Goal: Task Accomplishment & Management: Complete application form

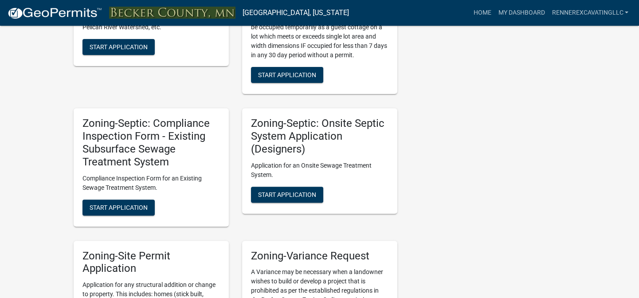
scroll to position [806, 0]
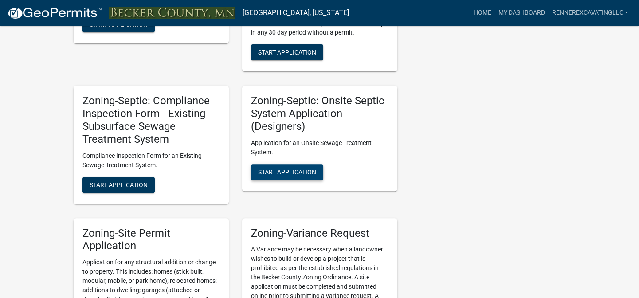
click at [284, 173] on span "Start Application" at bounding box center [287, 171] width 58 height 7
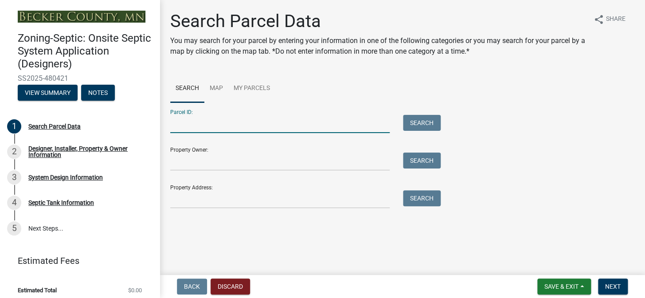
click at [199, 125] on input "Parcel ID:" at bounding box center [280, 124] width 220 height 18
type input "170259001"
click at [424, 126] on button "Search" at bounding box center [422, 123] width 38 height 16
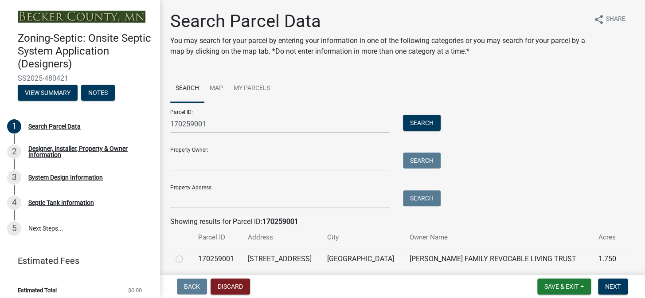
click at [186, 254] on label at bounding box center [186, 254] width 0 height 0
click at [186, 257] on input "radio" at bounding box center [189, 257] width 6 height 6
radio input "true"
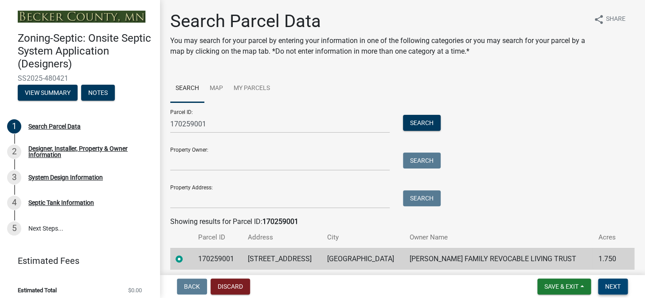
click at [616, 286] on span "Next" at bounding box center [613, 286] width 16 height 7
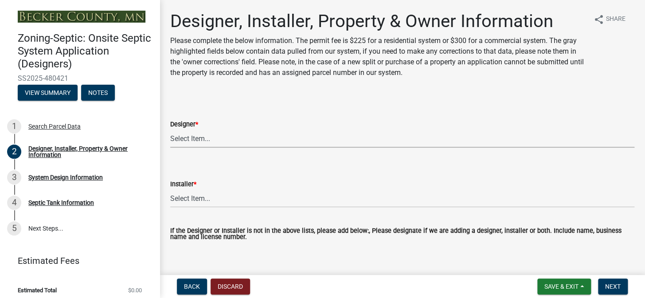
click at [193, 138] on select "Select Item... OTHER – Not listed (please add in next field and we will add to …" at bounding box center [402, 138] width 464 height 18
click at [170, 129] on select "Select Item... OTHER – Not listed (please add in next field and we will add to …" at bounding box center [402, 138] width 464 height 18
select select "addd515a-e427-4986-90b0-e79439bd77fc"
click at [201, 201] on select "Select Item... OTHER – Not listed (please add in next field and we will add to …" at bounding box center [402, 198] width 464 height 18
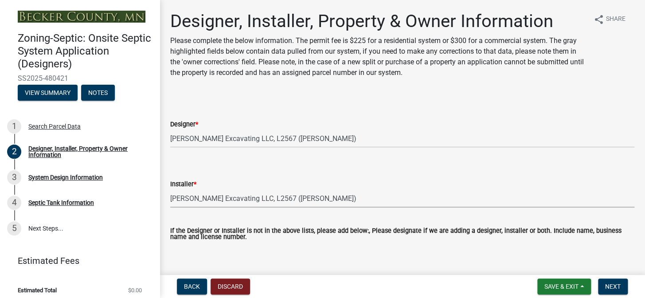
click at [170, 189] on select "Select Item... OTHER – Not listed (please add in next field and we will add to …" at bounding box center [402, 198] width 464 height 18
select select "aa72d6e2-cdab-4596-89a8-46c8d91eb51f"
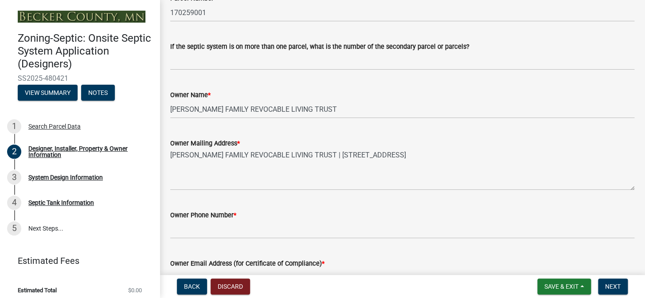
scroll to position [363, 0]
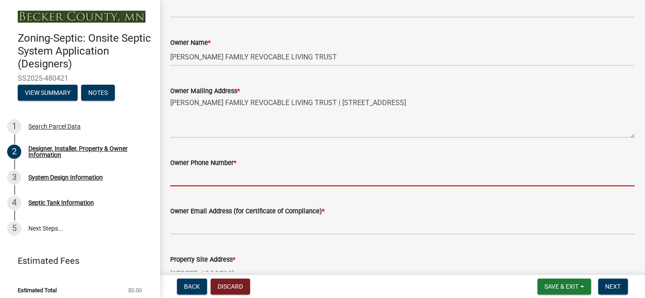
click at [226, 179] on input "Owner Phone Number *" at bounding box center [402, 177] width 464 height 18
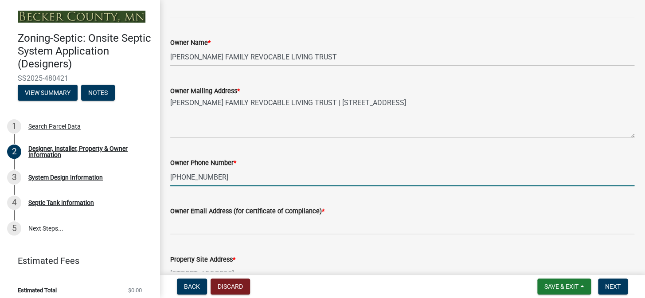
type input "[PHONE_NUMBER]"
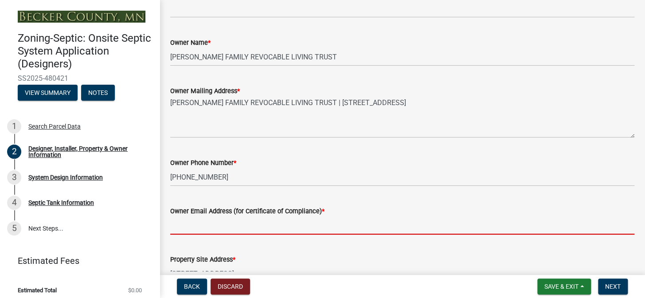
click at [225, 225] on input "Owner Email Address (for Certificate of Compliance) *" at bounding box center [402, 225] width 464 height 18
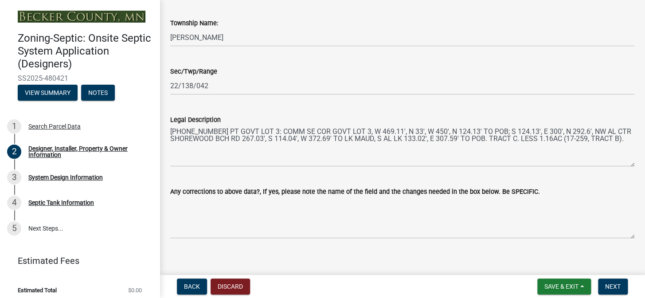
scroll to position [656, 0]
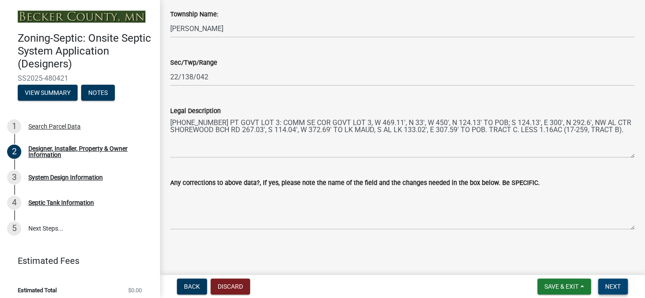
type input "na"
click at [614, 286] on span "Next" at bounding box center [613, 286] width 16 height 7
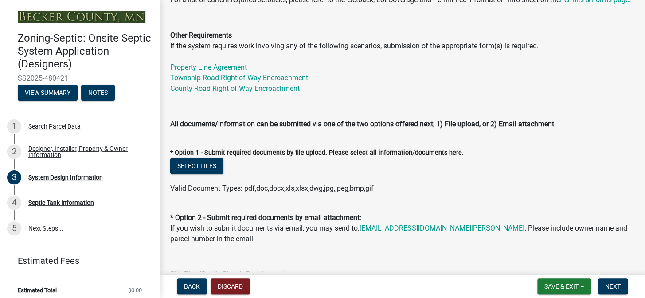
scroll to position [322, 0]
click at [190, 173] on button "Select files" at bounding box center [196, 165] width 53 height 16
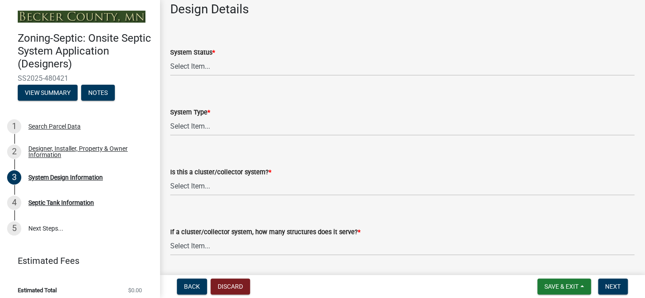
scroll to position [1129, 0]
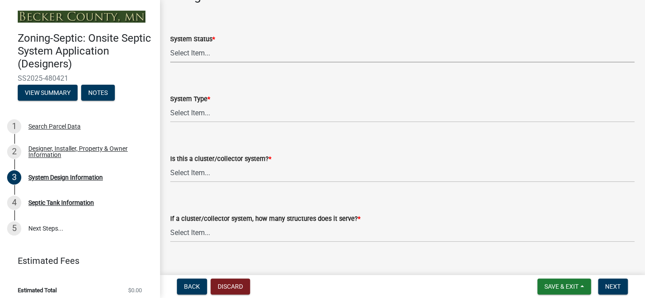
click at [195, 62] on select "Select Item... No Existing System Replacement System Failing System (Cesspool, …" at bounding box center [402, 53] width 464 height 18
click at [170, 54] on select "Select Item... No Existing System Replacement System Failing System (Cesspool, …" at bounding box center [402, 53] width 464 height 18
select select "454a198f-2b5b-4bb2-b044-9e5b1e604e9c"
click at [201, 122] on select "Select Item... Type I Type II Type III Type IV Type V" at bounding box center [402, 113] width 464 height 18
click at [170, 114] on select "Select Item... Type I Type II Type III Type IV Type V" at bounding box center [402, 113] width 464 height 18
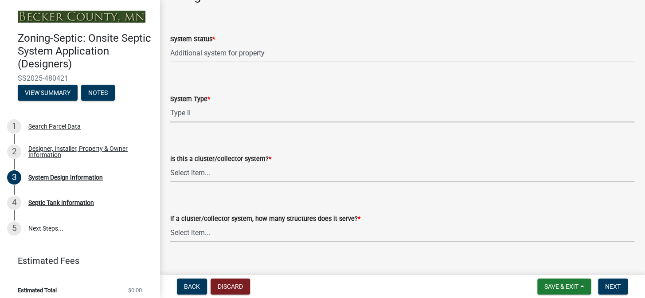
select select "d11049ea-91d0-42ef-8f23-5bc08afa6acf"
click at [207, 181] on select "Select Item... Yes No" at bounding box center [402, 173] width 464 height 18
click at [170, 174] on select "Select Item... Yes No" at bounding box center [402, 173] width 464 height 18
select select "011fbff4-a41d-4a75-9bd8-71c7e6c69e0d"
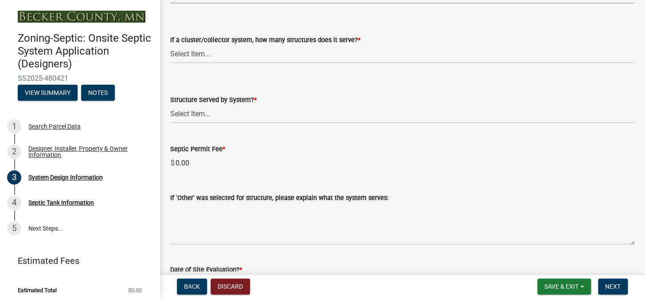
scroll to position [1330, 0]
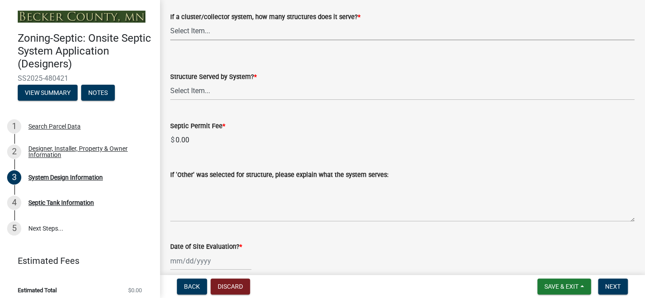
click at [191, 40] on select "Select Item... Not a cluster/collector system 1 2 3 4 5 6 7 8 9 10" at bounding box center [402, 31] width 464 height 18
click at [170, 32] on select "Select Item... Not a cluster/collector system 1 2 3 4 5 6 7 8 9 10" at bounding box center [402, 31] width 464 height 18
select select "85fdfef2-2683-4311-b5d5-5505f6411127"
click at [199, 100] on select "Select Item... Commercial Resort Commercial - Non Resort Other Full-Time Dwelli…" at bounding box center [402, 91] width 464 height 18
click at [170, 92] on select "Select Item... Commercial Resort Commercial - Non Resort Other Full-Time Dwelli…" at bounding box center [402, 91] width 464 height 18
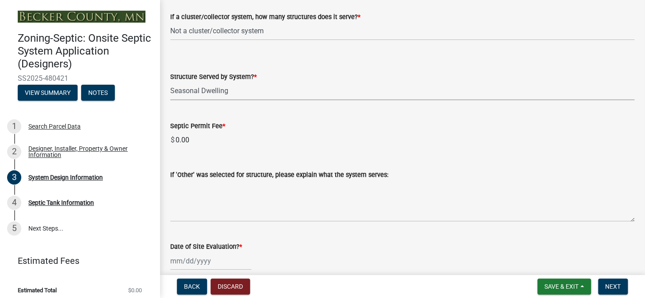
select select "bbba294c-e7e6-4483-b1a0-88fbc7e04017"
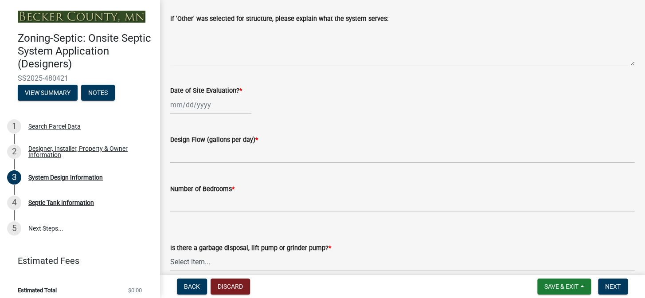
scroll to position [1491, 0]
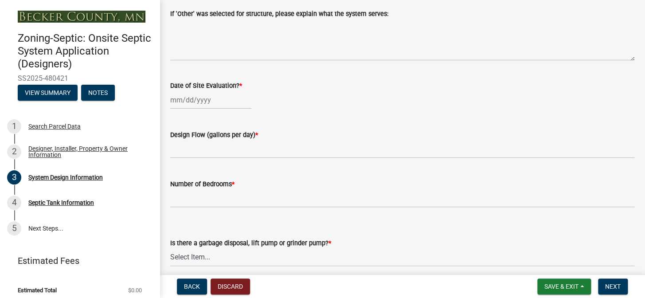
click at [194, 109] on div at bounding box center [210, 100] width 81 height 18
select select "9"
select select "2025"
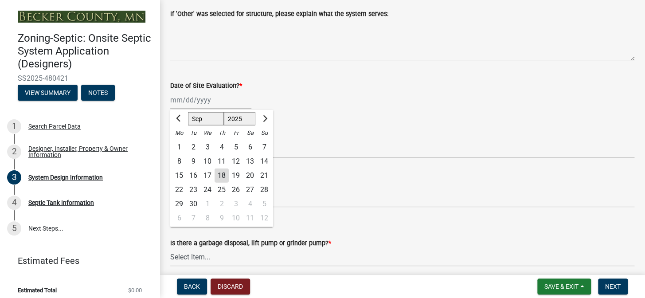
click at [222, 182] on div "18" at bounding box center [222, 175] width 14 height 14
type input "[DATE]"
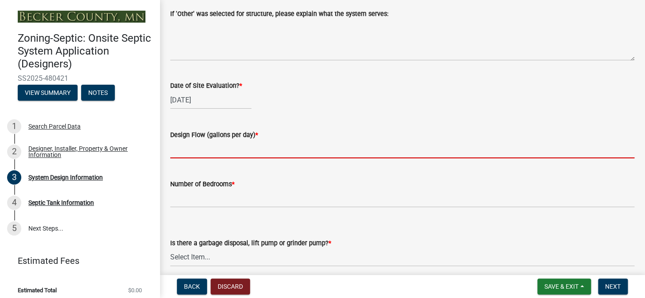
click at [208, 158] on input "text" at bounding box center [402, 149] width 464 height 18
type input "300"
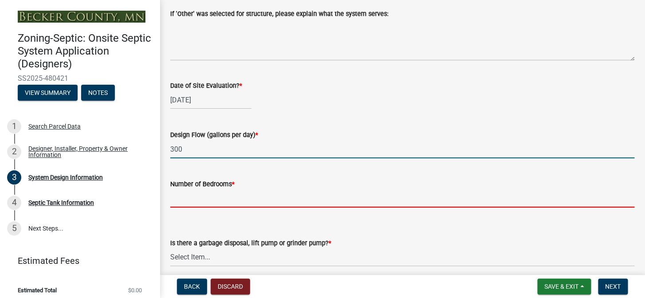
click at [216, 208] on input "Number of Bedrooms *" at bounding box center [402, 198] width 464 height 18
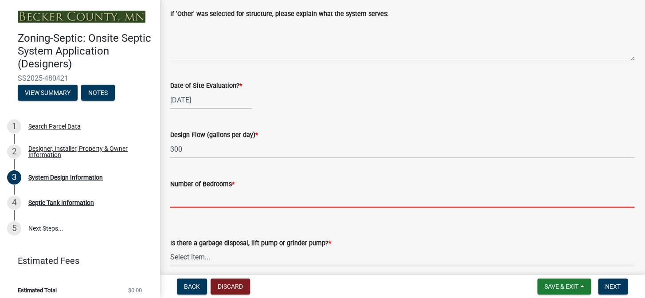
type input "1"
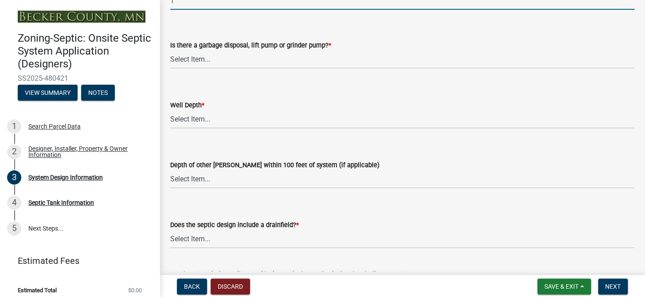
scroll to position [1693, 0]
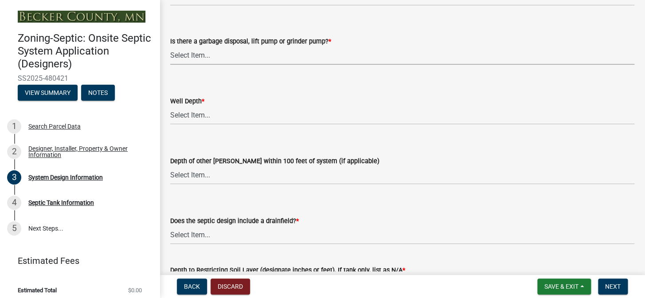
click at [201, 65] on select "Select Item... Yes No" at bounding box center [402, 56] width 464 height 18
click at [170, 56] on select "Select Item... Yes No" at bounding box center [402, 56] width 464 height 18
select select "ba735beb-519e-40f0-ae20-62d65fc4c46b"
click at [200, 123] on select "Select Item... Deep Well Shallow Well Well not yet installed - To be drilled No…" at bounding box center [402, 115] width 464 height 18
click at [170, 116] on select "Select Item... Deep Well Shallow Well Well not yet installed - To be drilled No…" at bounding box center [402, 115] width 464 height 18
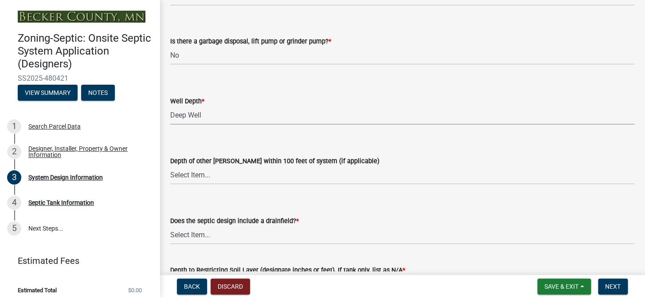
select select "ef698bf5-6172-44c1-9ffb-522c07469aed"
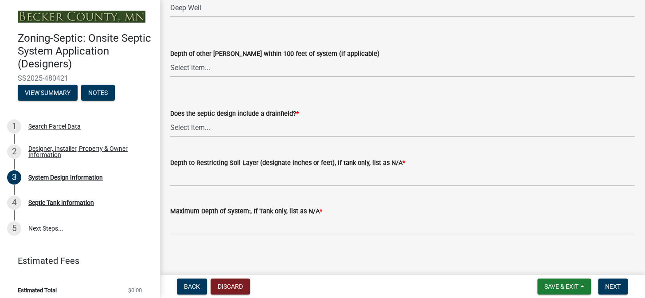
scroll to position [1814, 0]
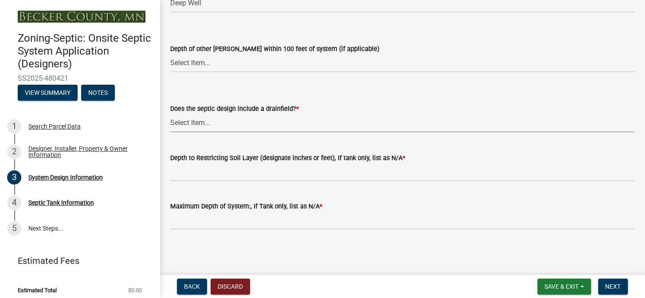
click at [208, 124] on select "Select Item... Yes No Existing - COC must by submitted" at bounding box center [402, 123] width 464 height 18
click at [170, 115] on select "Select Item... Yes No Existing - COC must by submitted" at bounding box center [402, 123] width 464 height 18
select select "1beac6bb-92f1-48fc-a43d-dd4fbc824110"
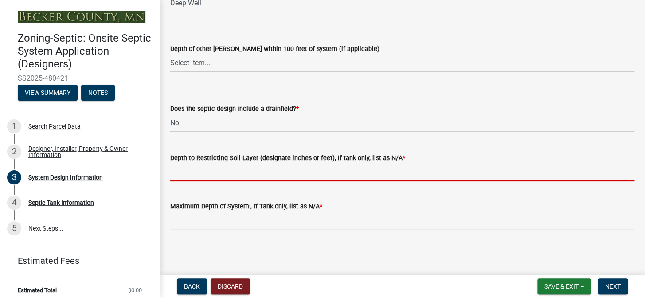
click at [275, 172] on input "Depth to Restricting Soil Layer (designate inches or feet), If tank only, list …" at bounding box center [402, 172] width 464 height 18
type input "na"
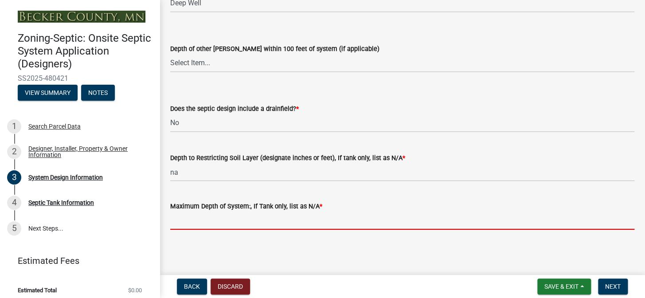
click at [240, 220] on input "Maximum Depth of System:, If Tank only, list as N/A *" at bounding box center [402, 221] width 464 height 18
type input "na"
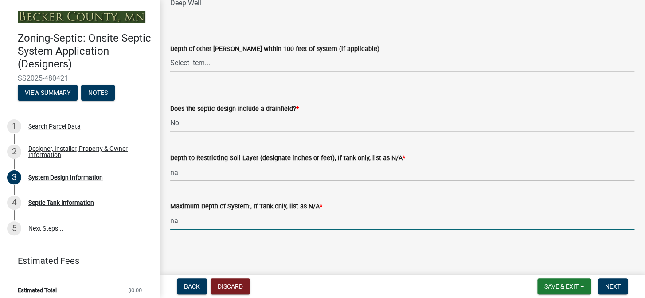
scroll to position [1815, 0]
click at [621, 286] on button "Next" at bounding box center [613, 287] width 30 height 16
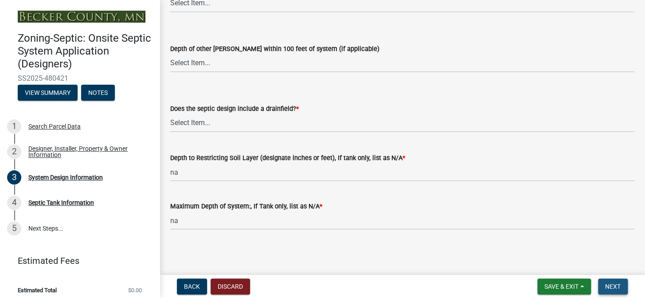
scroll to position [0, 0]
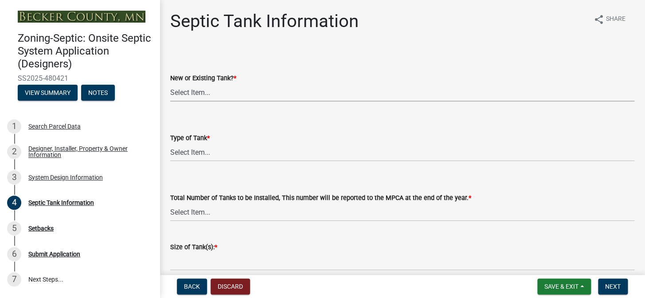
click at [199, 91] on select "Select Item... New Existing Both -New and Existing Tank" at bounding box center [402, 92] width 464 height 18
click at [170, 83] on select "Select Item... New Existing Both -New and Existing Tank" at bounding box center [402, 92] width 464 height 18
select select "b6276d4c-1088-425f-af8c-5b40f8c7306e"
click at [196, 153] on select "Select Item... Single Septic Tank Compartmented Tank Single Tank plus Compartme…" at bounding box center [402, 152] width 464 height 18
click at [170, 143] on select "Select Item... Single Septic Tank Compartmented Tank Single Tank plus Compartme…" at bounding box center [402, 152] width 464 height 18
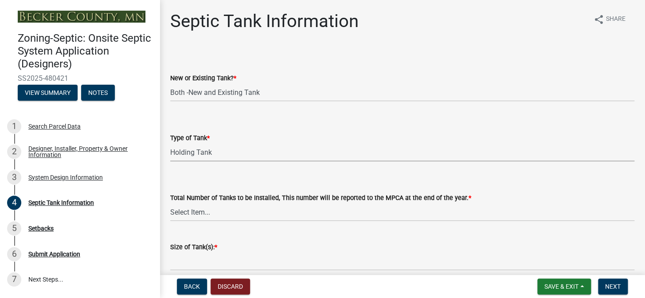
select select "fe57a0e5-df0b-49ed-be87-b1b1dff725c1"
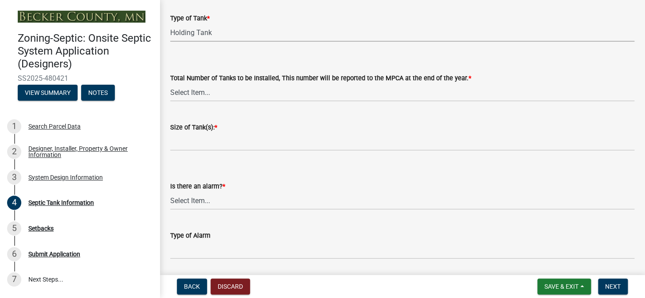
scroll to position [121, 0]
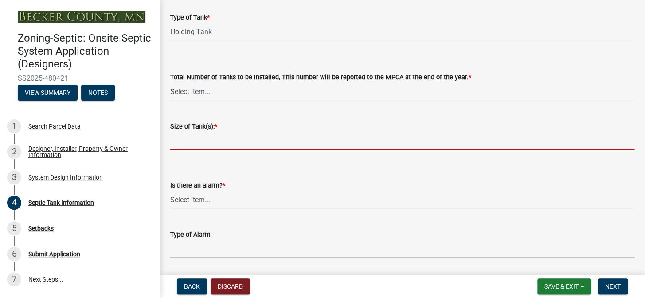
click at [204, 143] on input "Size of Tank(s): *" at bounding box center [402, 141] width 464 height 18
type input "1500"
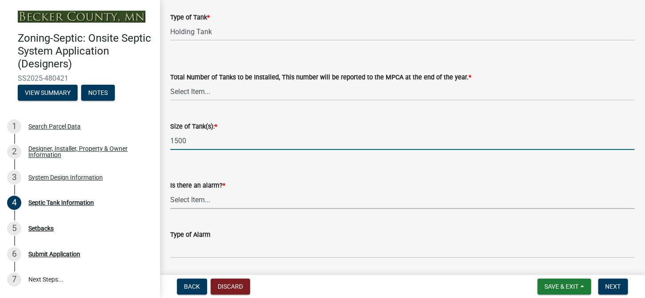
click at [198, 200] on select "Select Item... Yes No" at bounding box center [402, 200] width 464 height 18
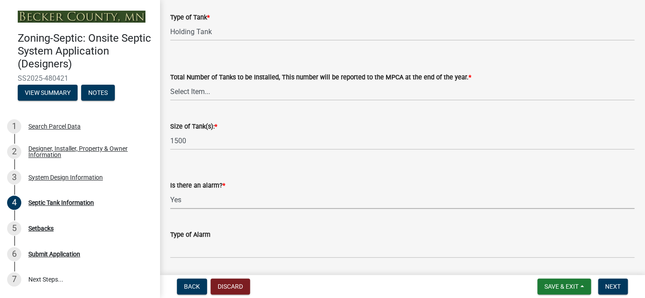
click at [170, 191] on select "Select Item... Yes No" at bounding box center [402, 200] width 464 height 18
select select "c84d9e4c-2287-4d2e-9ef7-9874a7456ee3"
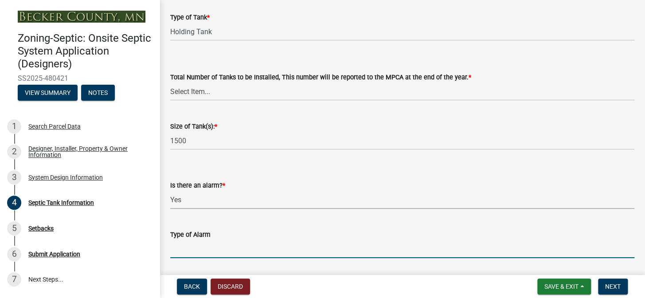
click at [200, 246] on input "Type of Alarm" at bounding box center [402, 249] width 464 height 18
type input "float"
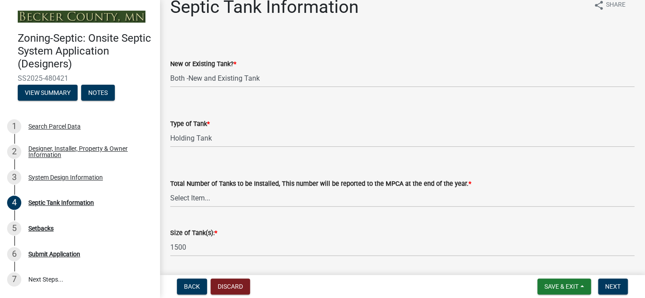
scroll to position [0, 0]
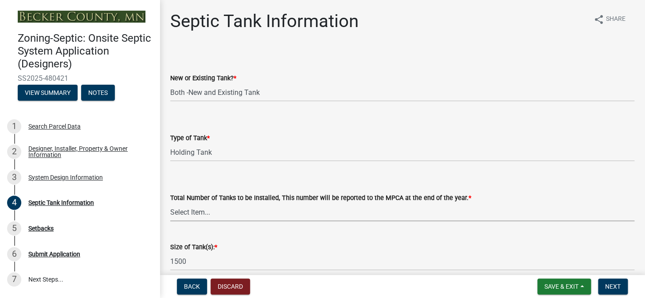
click at [192, 214] on select "Select Item... 0 1 2 3 4" at bounding box center [402, 212] width 464 height 18
click at [170, 203] on select "Select Item... 0 1 2 3 4" at bounding box center [402, 212] width 464 height 18
select select "52556460-45fa-4026-a6c2-c70bb0823cb5"
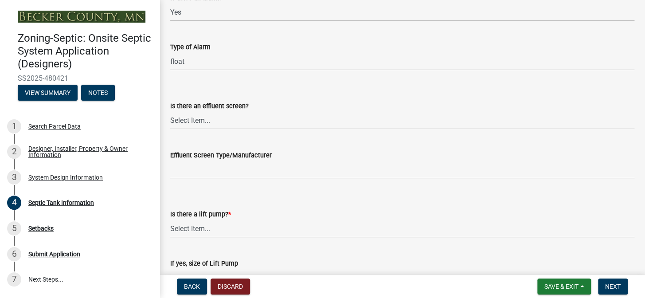
scroll to position [322, 0]
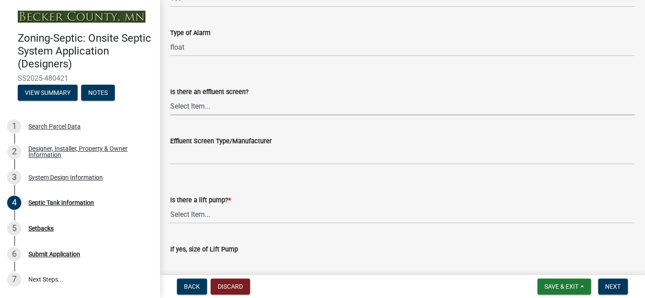
click at [194, 104] on select "Select Item... Yes No" at bounding box center [402, 106] width 464 height 18
click at [170, 97] on select "Select Item... Yes No" at bounding box center [402, 106] width 464 height 18
select select "a956bcdf-8f12-4f61-bfc1-a6e229dc0595"
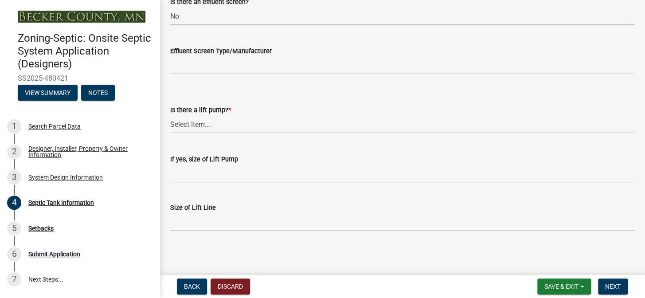
scroll to position [413, 0]
click at [198, 123] on select "Select Item... Yes No" at bounding box center [402, 123] width 464 height 18
click at [170, 114] on select "Select Item... Yes No" at bounding box center [402, 123] width 464 height 18
select select "ba43cfd8-3223-4e93-a41d-8bc71aa45820"
click at [607, 284] on span "Next" at bounding box center [613, 286] width 16 height 7
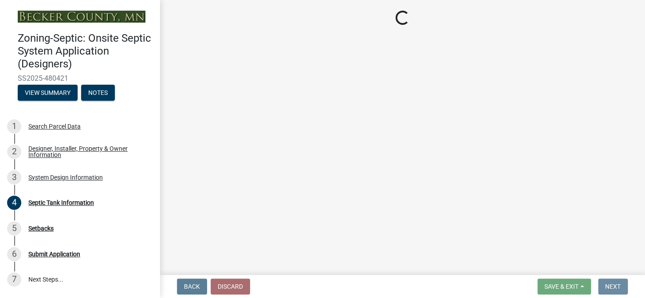
scroll to position [0, 0]
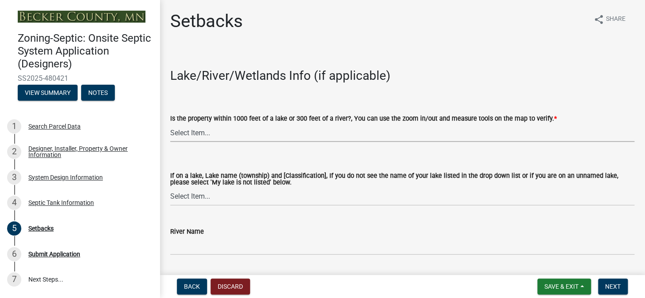
click at [194, 131] on select "Select Item... Yes No" at bounding box center [402, 133] width 464 height 18
click at [200, 133] on select "Select Item... Yes No" at bounding box center [402, 133] width 464 height 18
click at [170, 124] on select "Select Item... Yes No" at bounding box center [402, 133] width 464 height 18
select select "c245ec0d-8d6f-4710-ab2b-b3aa70611708"
click at [203, 195] on select "Select Item... [GEOGRAPHIC_DATA] is not listed below [GEOGRAPHIC_DATA] ([GEOGRA…" at bounding box center [402, 197] width 464 height 18
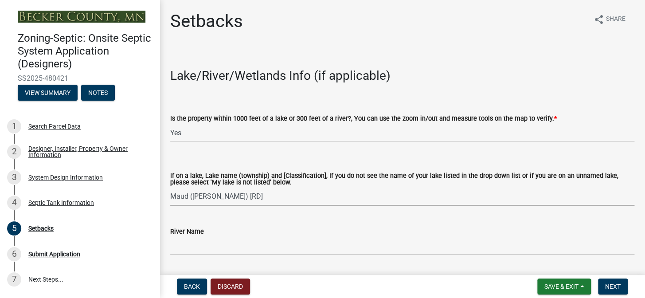
click at [170, 188] on select "Select Item... [GEOGRAPHIC_DATA] is not listed below [GEOGRAPHIC_DATA] ([GEOGRA…" at bounding box center [402, 197] width 464 height 18
select select "0d46e054-fc37-46fe-a9c2-7aeea976255b"
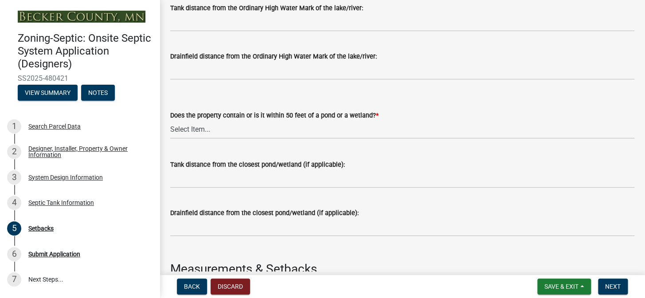
scroll to position [282, 0]
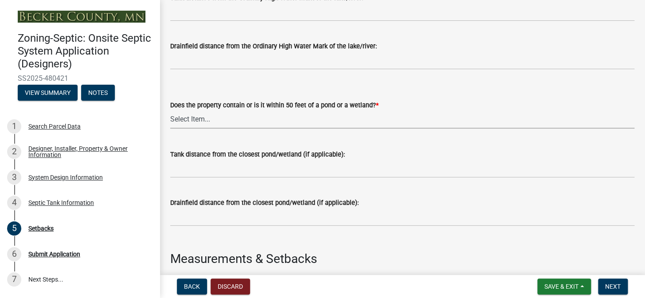
click at [208, 120] on select "Select Item... Yes No" at bounding box center [402, 119] width 464 height 18
click at [170, 110] on select "Select Item... Yes No" at bounding box center [402, 119] width 464 height 18
select select "23044af5-43bb-4cf5-8aef-2716db2ce5fc"
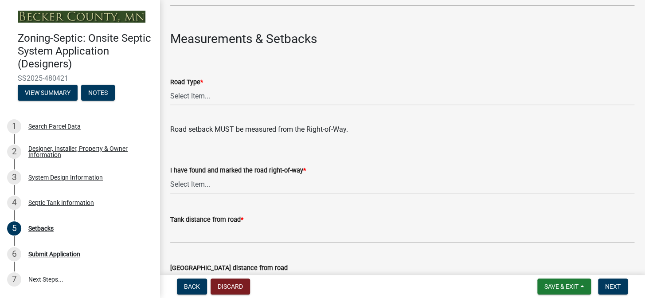
scroll to position [524, 0]
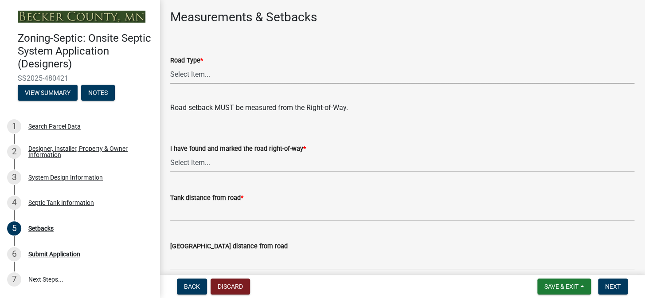
click at [190, 72] on select "Select Item... State County Public / Township Private Easement [GEOGRAPHIC_DATA]" at bounding box center [402, 75] width 464 height 18
click at [170, 66] on select "Select Item... State County Public / Township Private Easement [GEOGRAPHIC_DATA]" at bounding box center [402, 75] width 464 height 18
select select "21af9b93-f494-48c6-91ae-235d36c6c939"
click at [199, 163] on select "Select Item... Yes No" at bounding box center [402, 163] width 464 height 18
click at [170, 154] on select "Select Item... Yes No" at bounding box center [402, 163] width 464 height 18
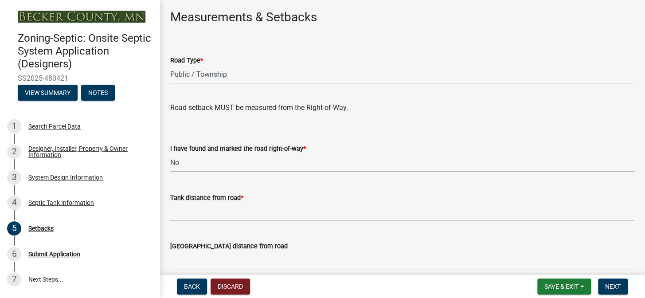
select select "2c0c9673-cfd8-4d5e-8ea6-73593e257713"
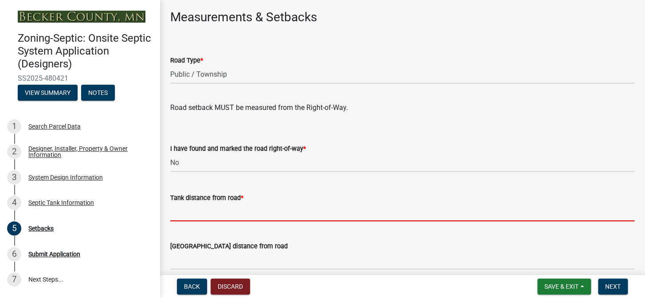
click at [212, 211] on input "Tank distance from road *" at bounding box center [402, 212] width 464 height 18
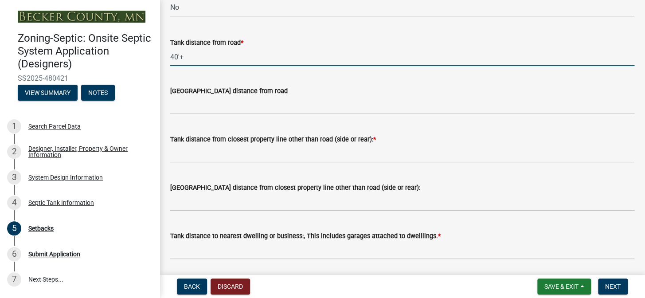
scroll to position [685, 0]
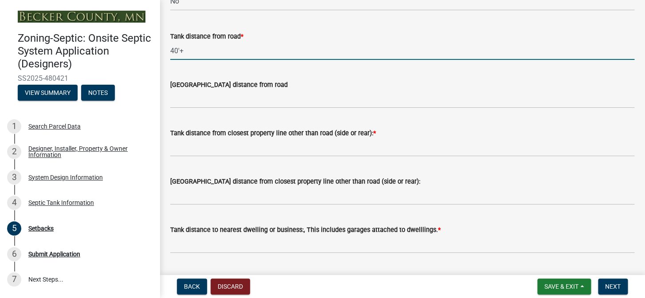
type input "40'+"
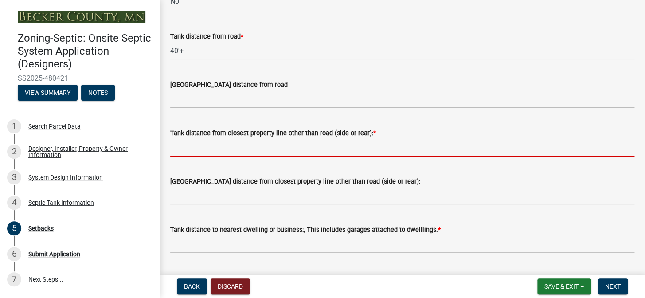
click at [243, 148] on input "Tank distance from closest property line other than road (side or rear): *" at bounding box center [402, 147] width 464 height 18
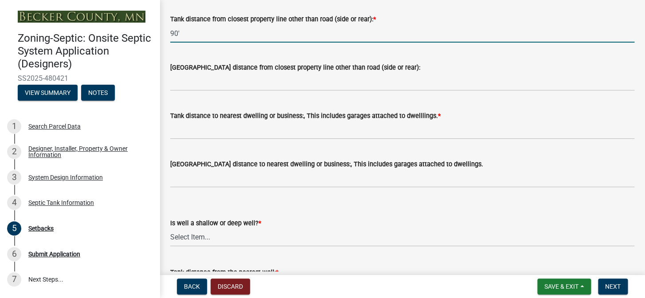
scroll to position [806, 0]
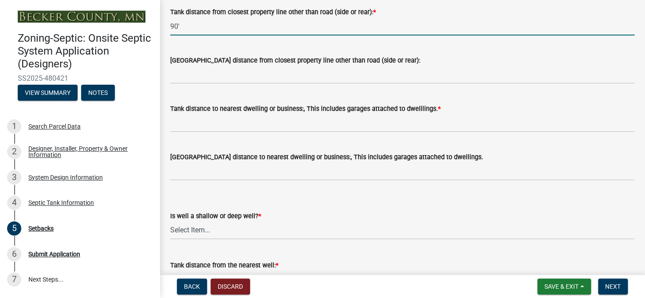
type input "90'"
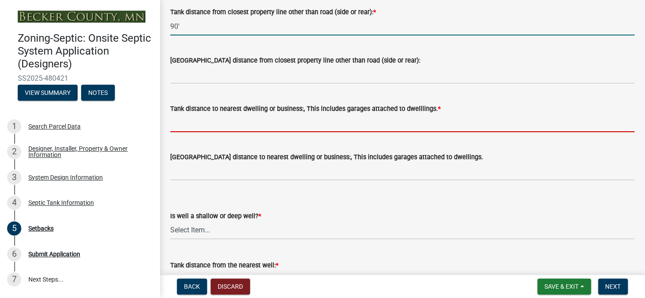
click at [244, 121] on input "Tank distance to nearest dwelling or business:, This includes garages attached …" at bounding box center [402, 123] width 464 height 18
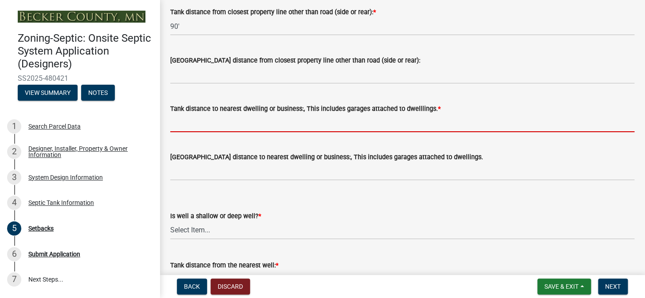
type input "10"
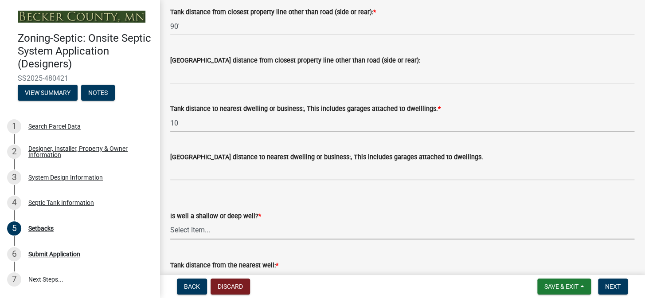
click at [193, 231] on select "Select Item... Deep Well Shallow Well No Well - Connected or to be connected to…" at bounding box center [402, 230] width 464 height 18
click at [170, 221] on select "Select Item... Deep Well Shallow Well No Well - Connected or to be connected to…" at bounding box center [402, 230] width 464 height 18
select select "cf78f1da-f066-4305-88a2-864abad1fa52"
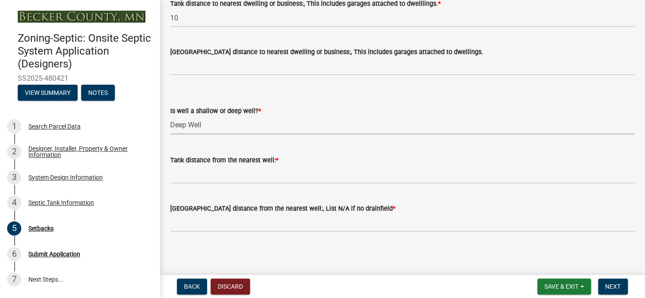
scroll to position [914, 0]
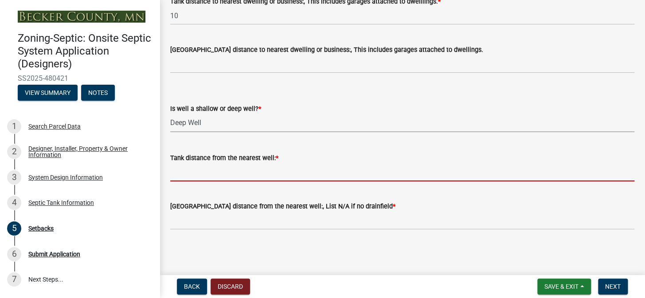
click at [214, 173] on input "Tank distance from the nearest well: *" at bounding box center [402, 172] width 464 height 18
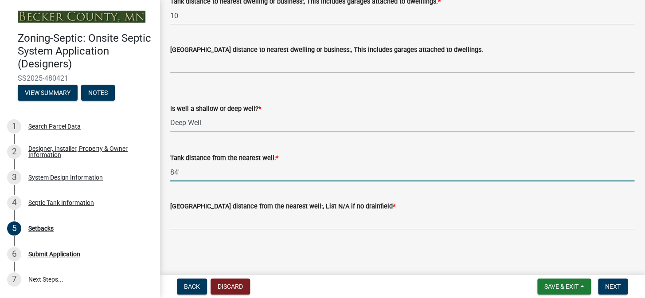
type input "84'"
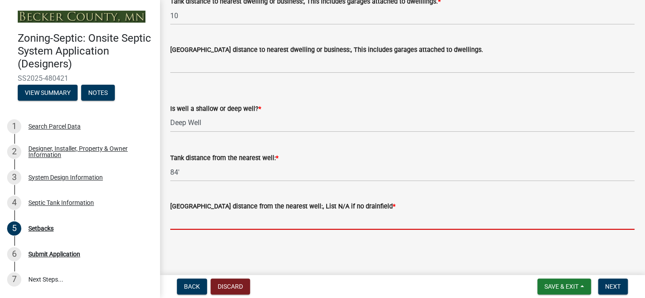
click at [213, 222] on input "[GEOGRAPHIC_DATA] distance from the nearest well:, List N/A if no drainfield *" at bounding box center [402, 221] width 464 height 18
type input "NA"
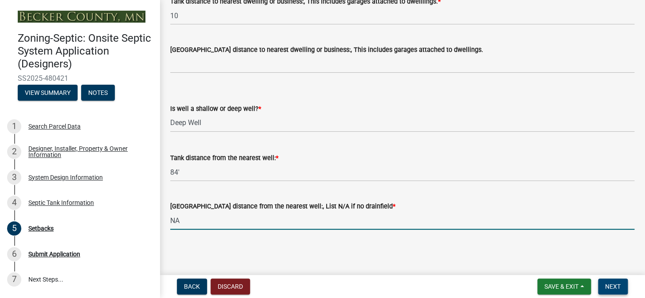
click at [612, 286] on span "Next" at bounding box center [613, 286] width 16 height 7
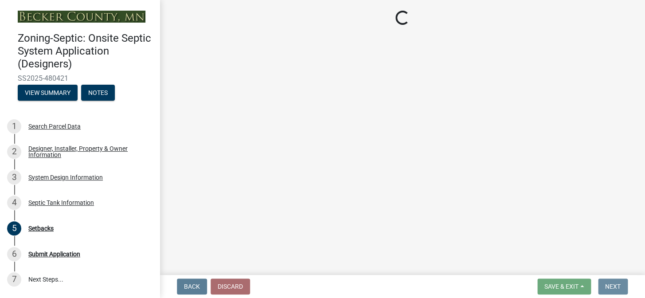
scroll to position [0, 0]
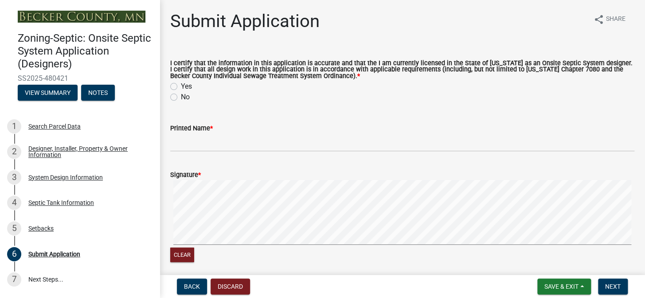
click at [181, 86] on label "Yes" at bounding box center [186, 86] width 11 height 11
click at [181, 86] on input "Yes" at bounding box center [184, 84] width 6 height 6
radio input "true"
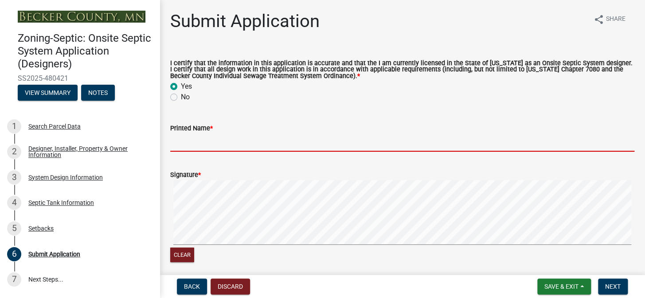
click at [190, 141] on input "Printed Name *" at bounding box center [402, 142] width 464 height 18
type input "[PERSON_NAME]"
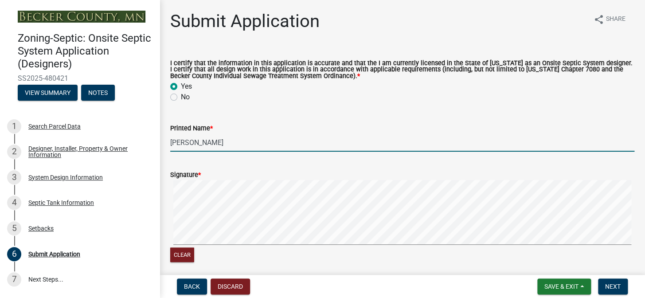
click at [399, 246] on signature-pad at bounding box center [402, 213] width 464 height 67
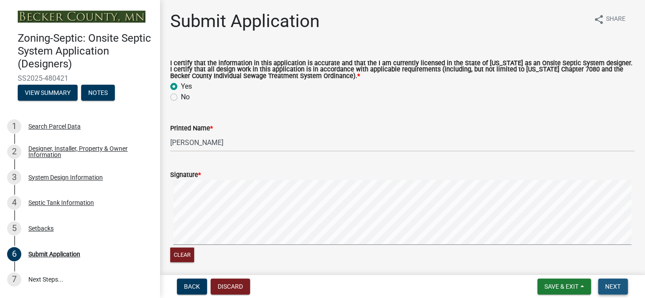
click at [612, 284] on span "Next" at bounding box center [613, 286] width 16 height 7
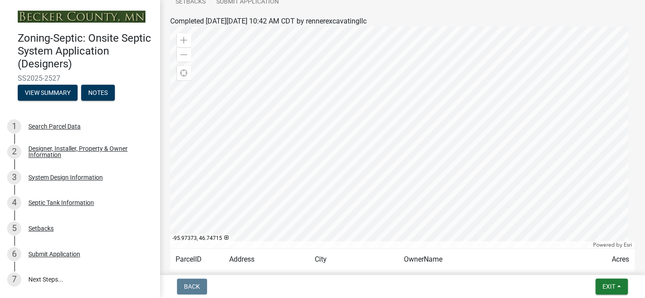
scroll to position [121, 0]
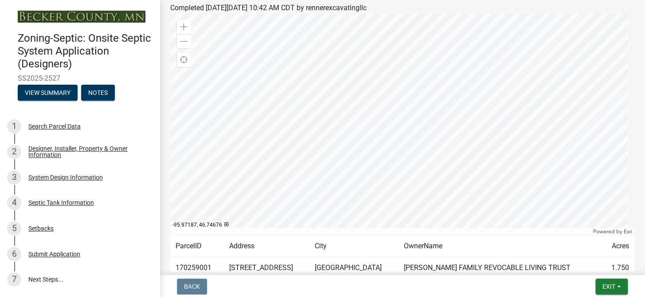
click at [423, 132] on div at bounding box center [402, 124] width 464 height 222
click at [419, 128] on div at bounding box center [402, 124] width 464 height 222
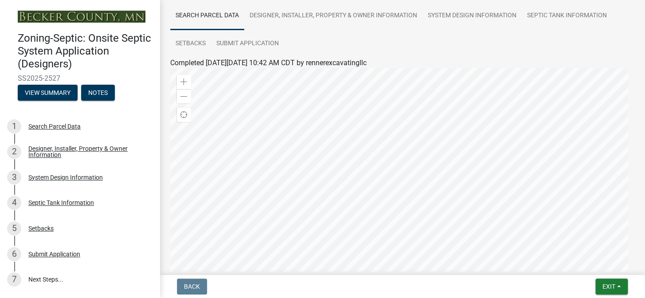
scroll to position [59, 0]
